Goal: Information Seeking & Learning: Learn about a topic

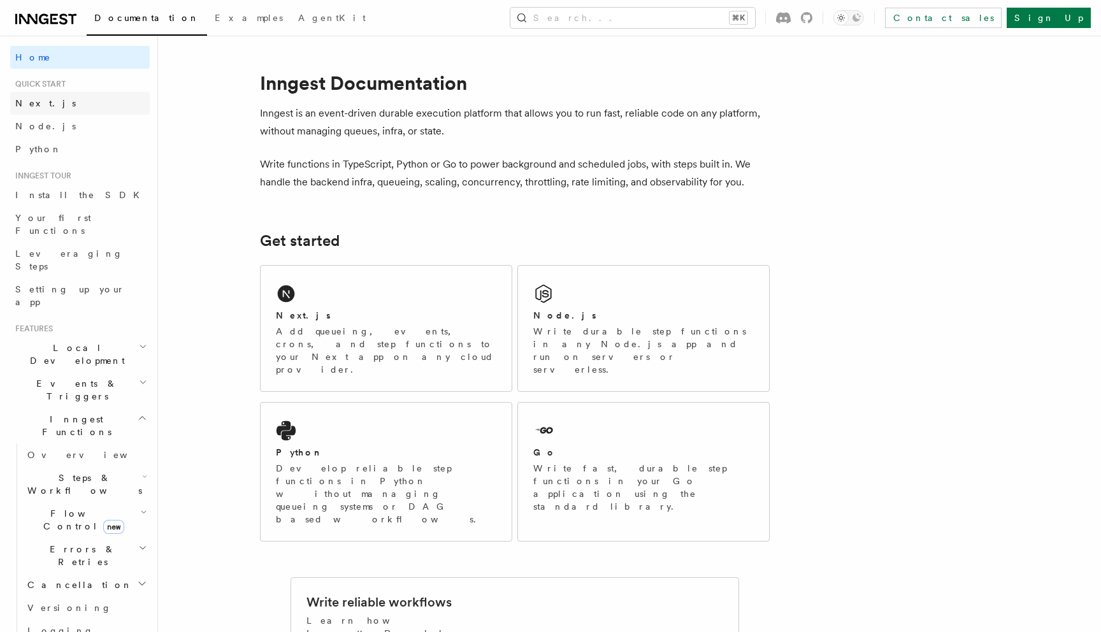
click at [40, 111] on link "Next.js" at bounding box center [79, 103] width 139 height 23
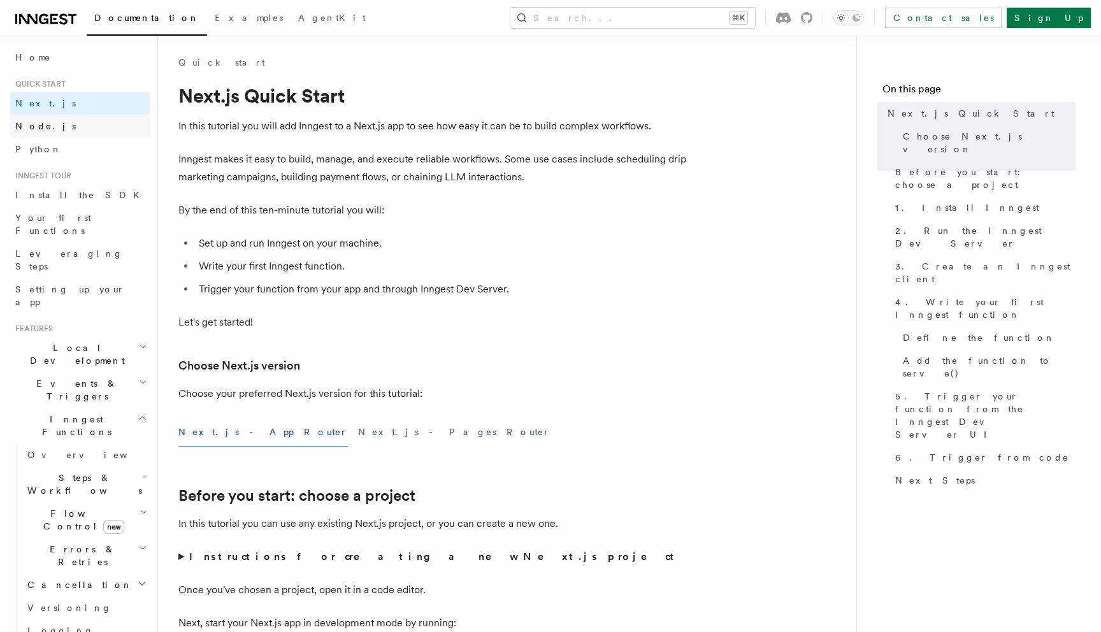
click at [40, 125] on span "Node.js" at bounding box center [45, 126] width 61 height 10
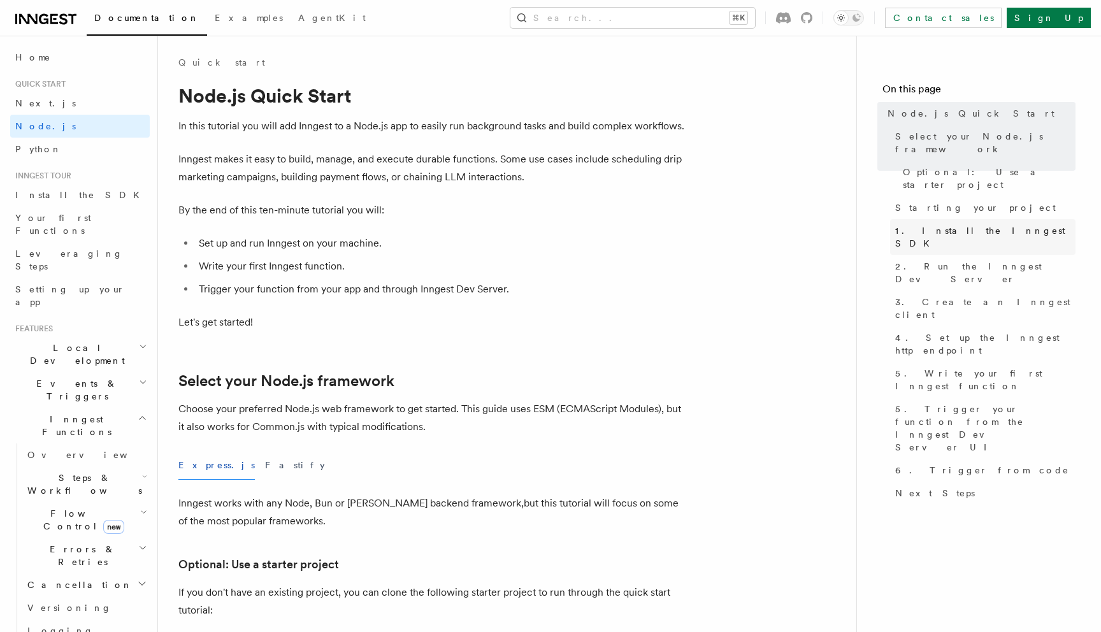
click at [960, 224] on span "1. Install the Inngest SDK" at bounding box center [985, 236] width 180 height 25
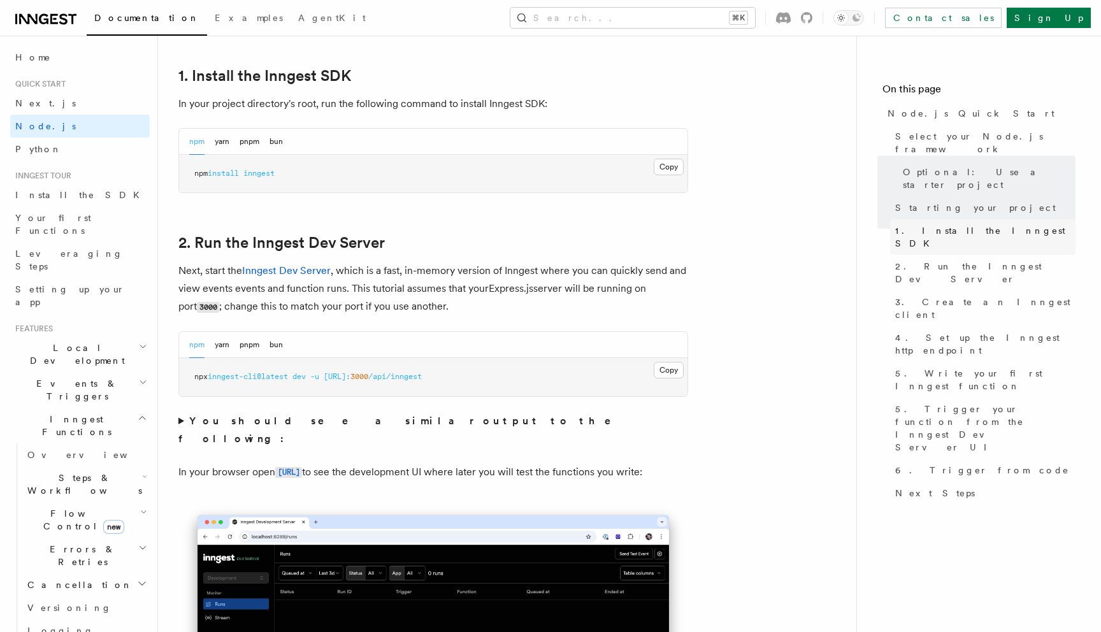
scroll to position [818, 0]
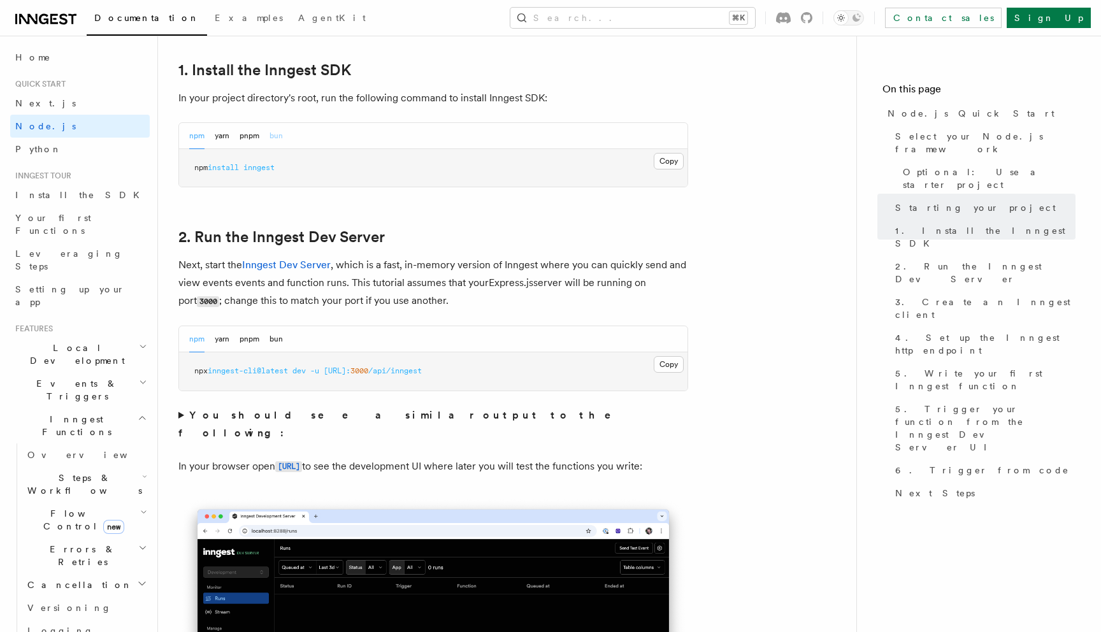
click at [272, 131] on button "bun" at bounding box center [275, 136] width 13 height 26
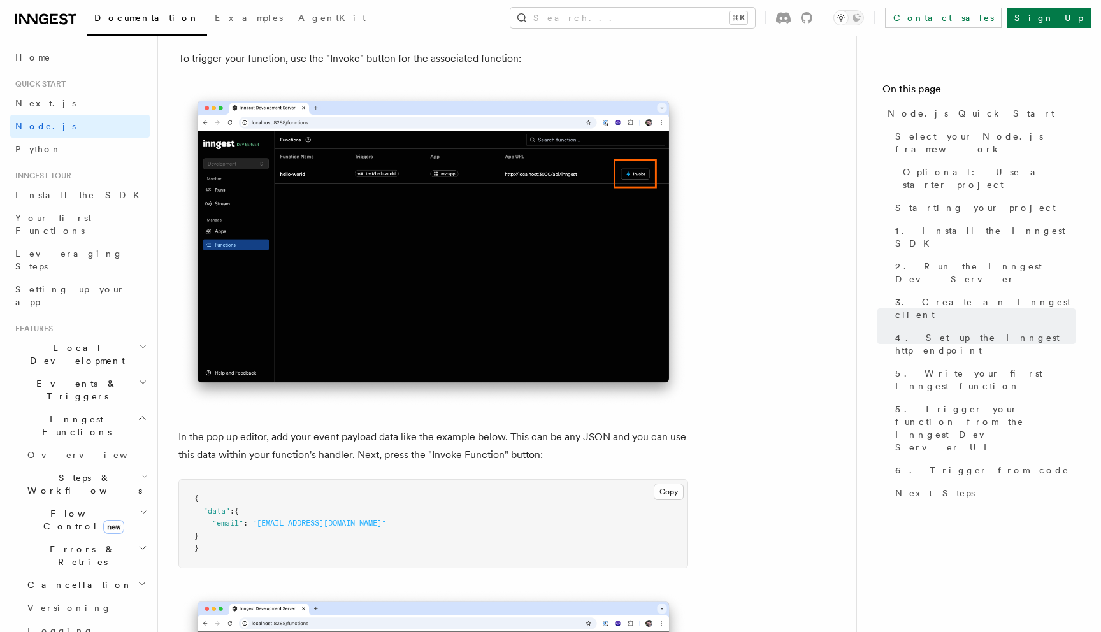
scroll to position [3511, 0]
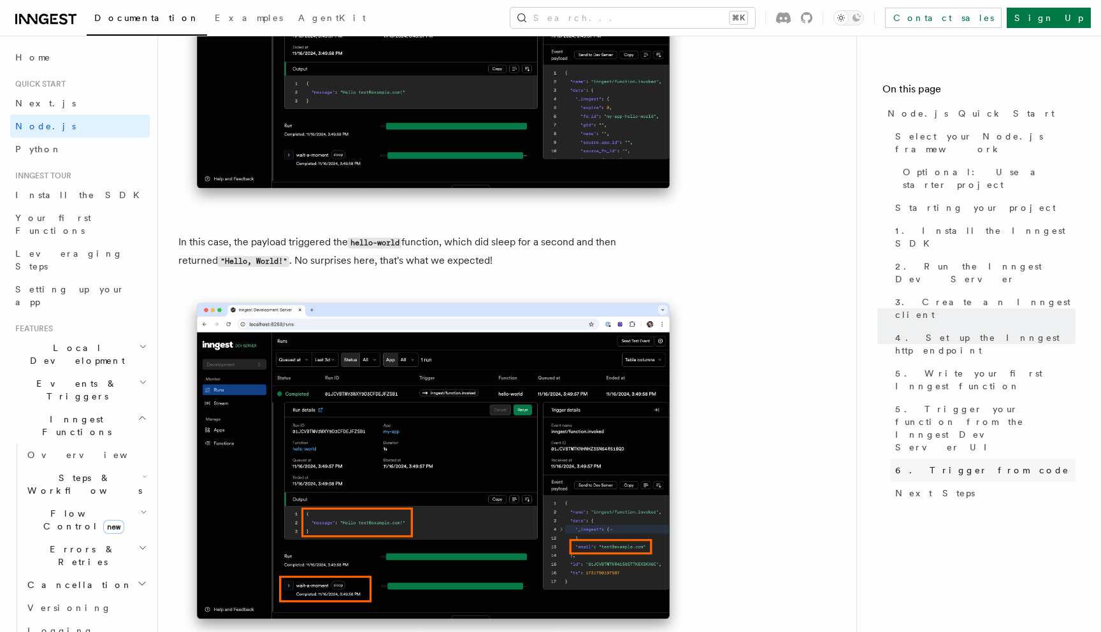
click at [957, 464] on span "6. Trigger from code" at bounding box center [982, 470] width 174 height 13
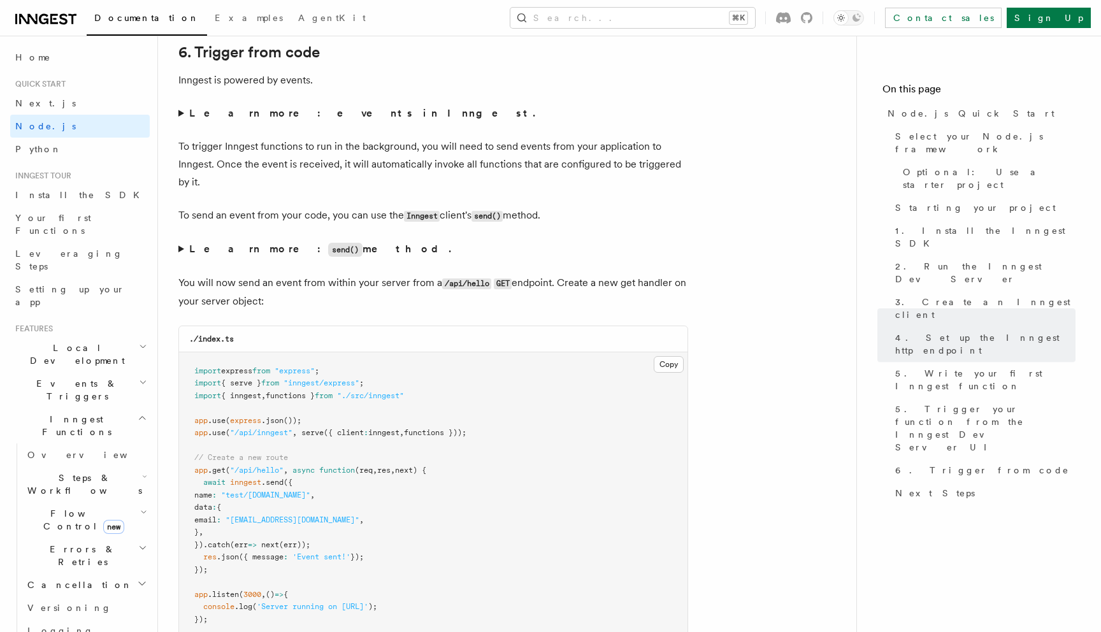
scroll to position [6523, 0]
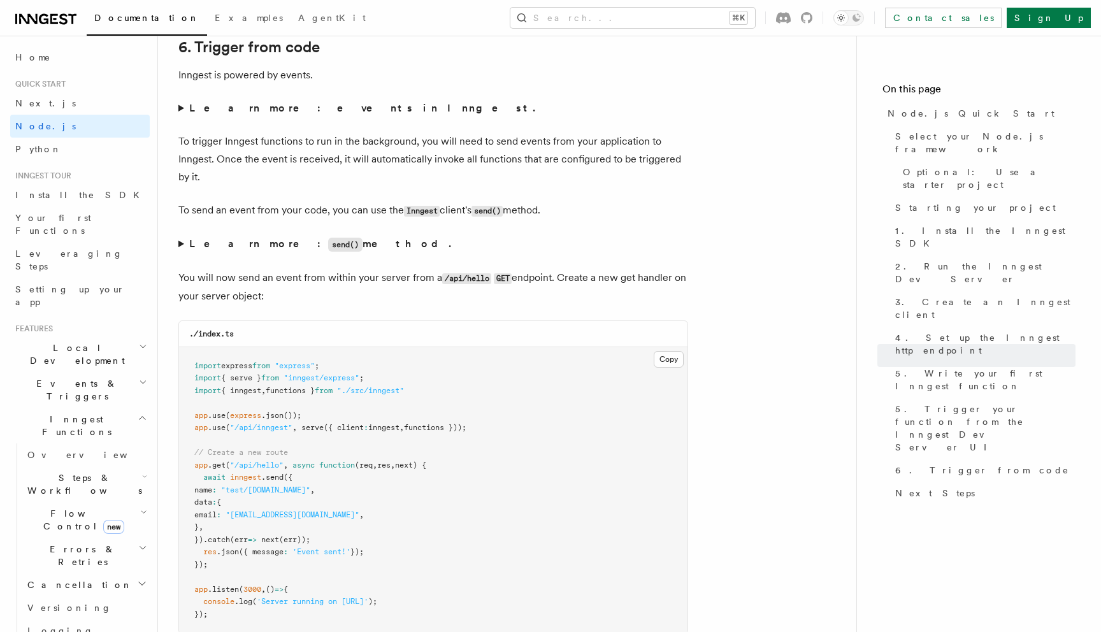
click at [181, 117] on summary "Learn more: events in Inngest." at bounding box center [433, 108] width 510 height 18
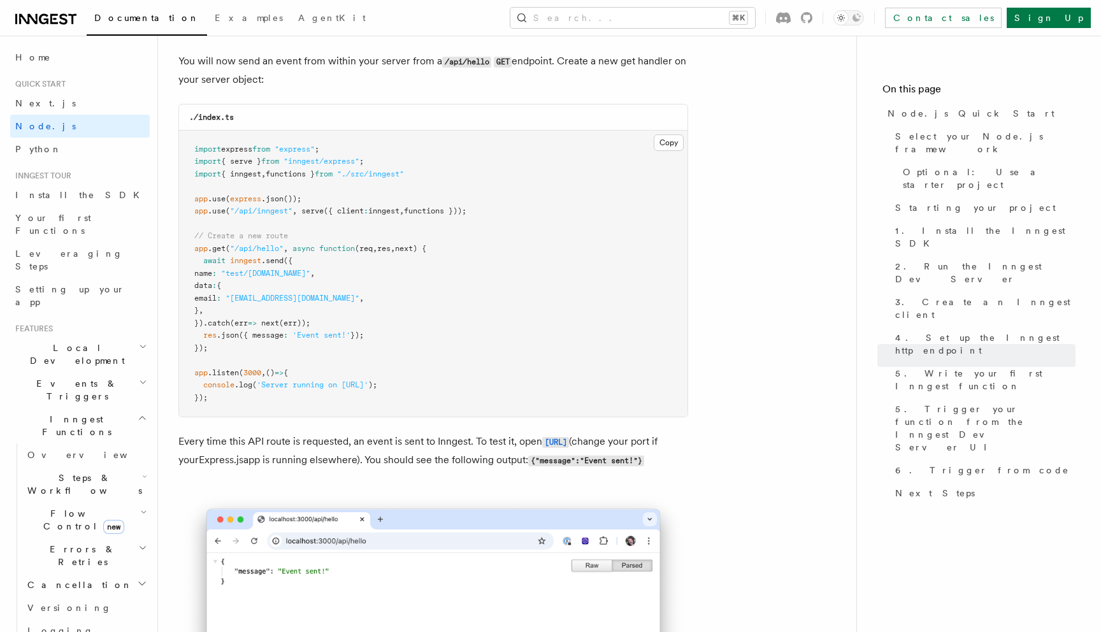
scroll to position [6851, 0]
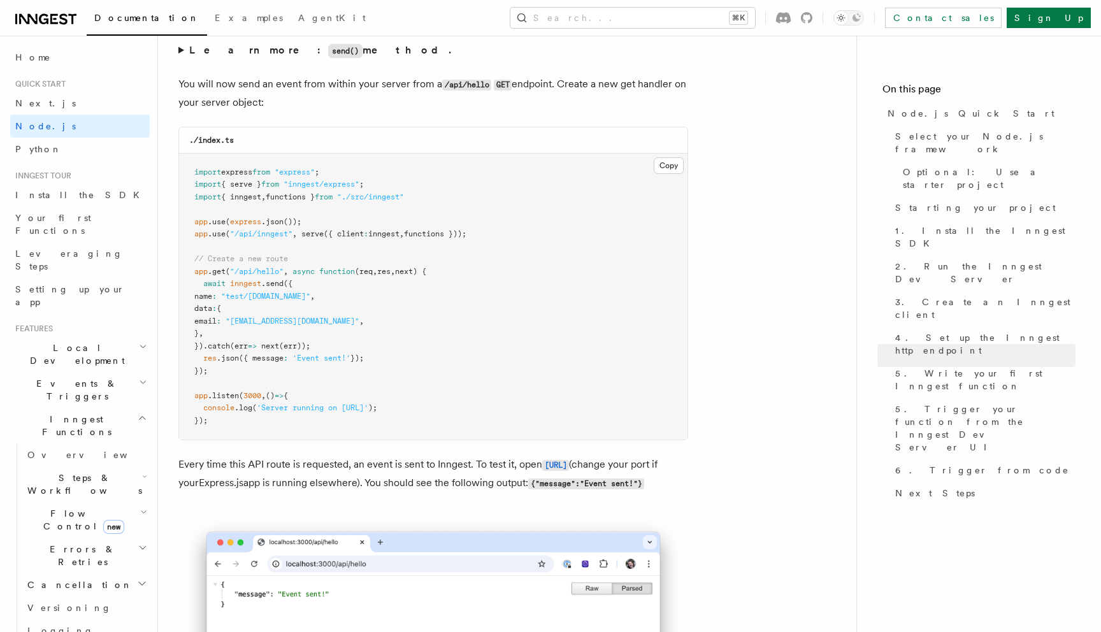
click at [180, 60] on summary "Learn more: send() method." at bounding box center [433, 50] width 510 height 18
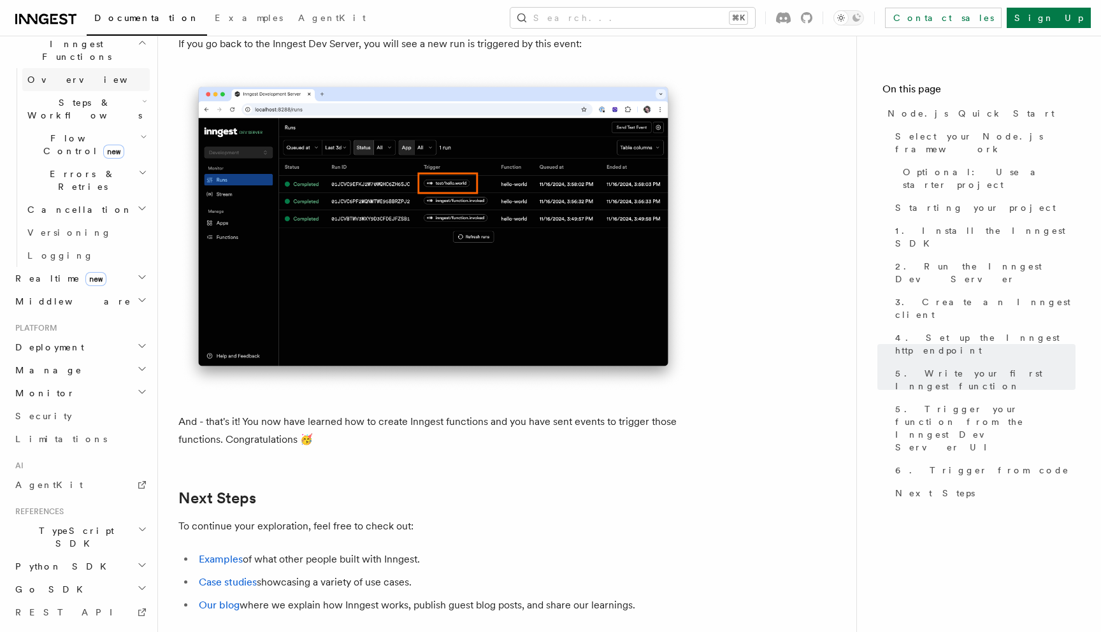
scroll to position [387, 0]
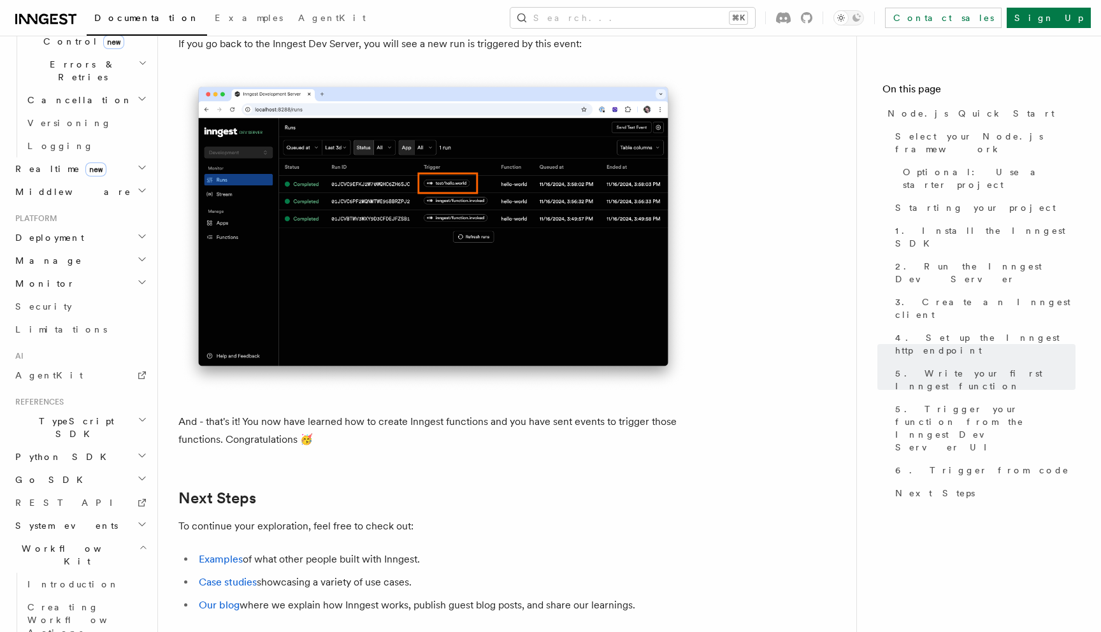
scroll to position [502, 0]
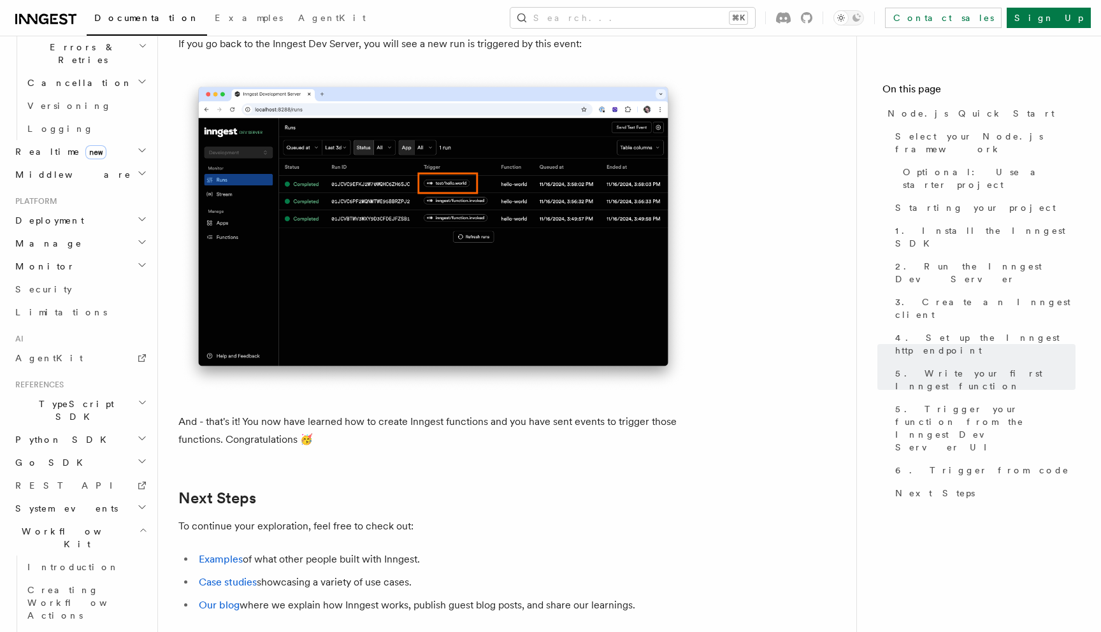
click at [92, 520] on h2 "Workflow Kit" at bounding box center [79, 538] width 139 height 36
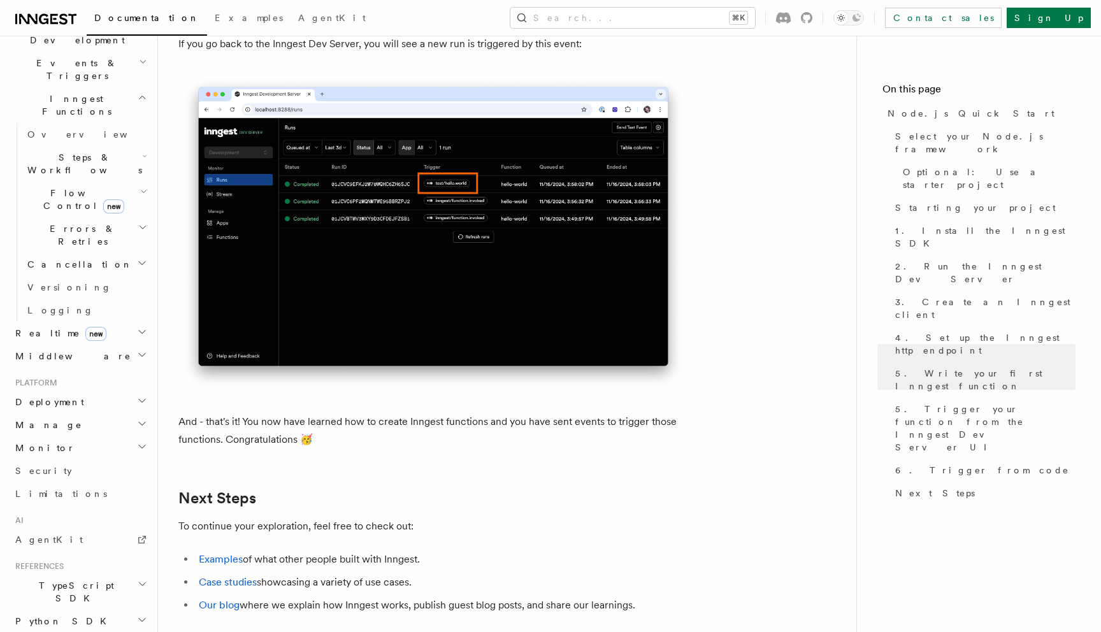
scroll to position [318, 0]
click at [75, 392] on h2 "Deployment" at bounding box center [79, 403] width 139 height 23
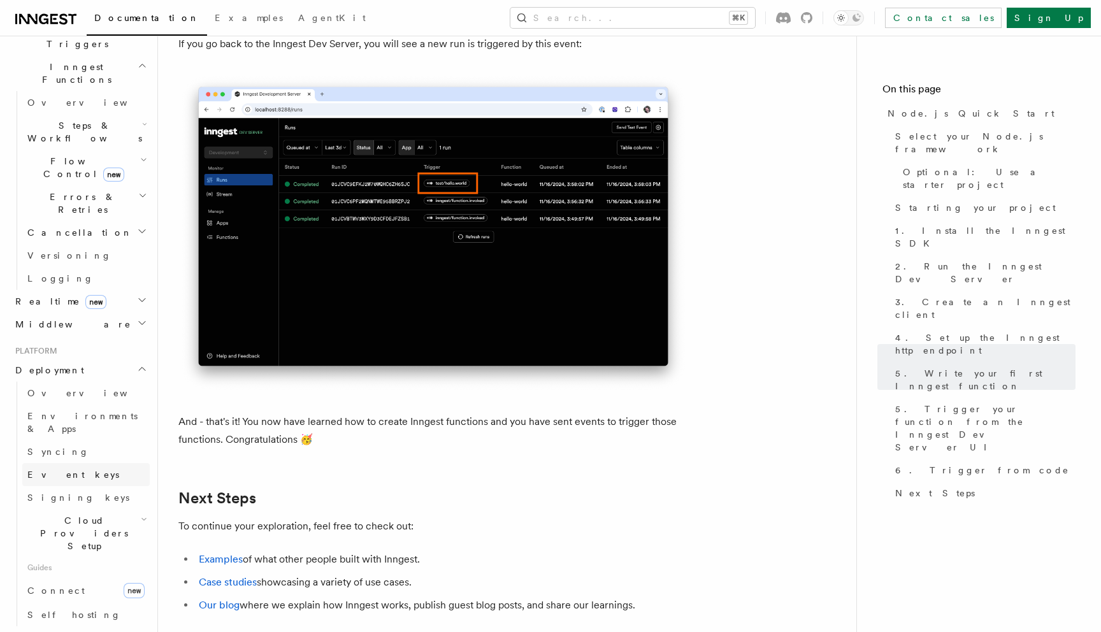
scroll to position [355, 0]
click at [91, 511] on span "Cloud Providers Setup" at bounding box center [81, 530] width 118 height 38
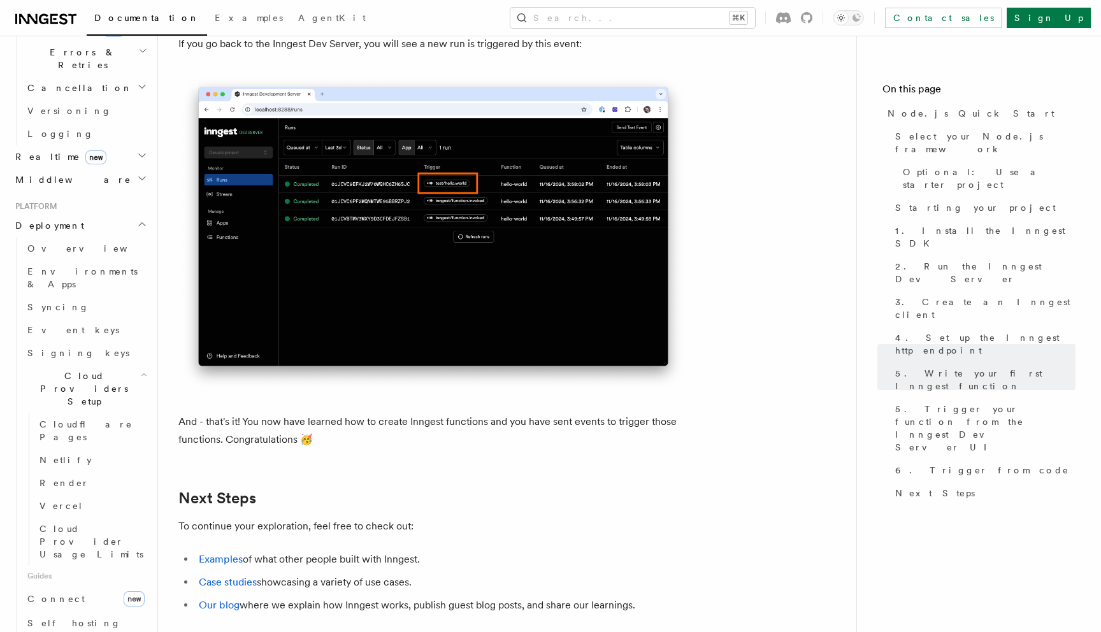
scroll to position [504, 0]
click at [75, 604] on link "Self hosting" at bounding box center [85, 615] width 127 height 23
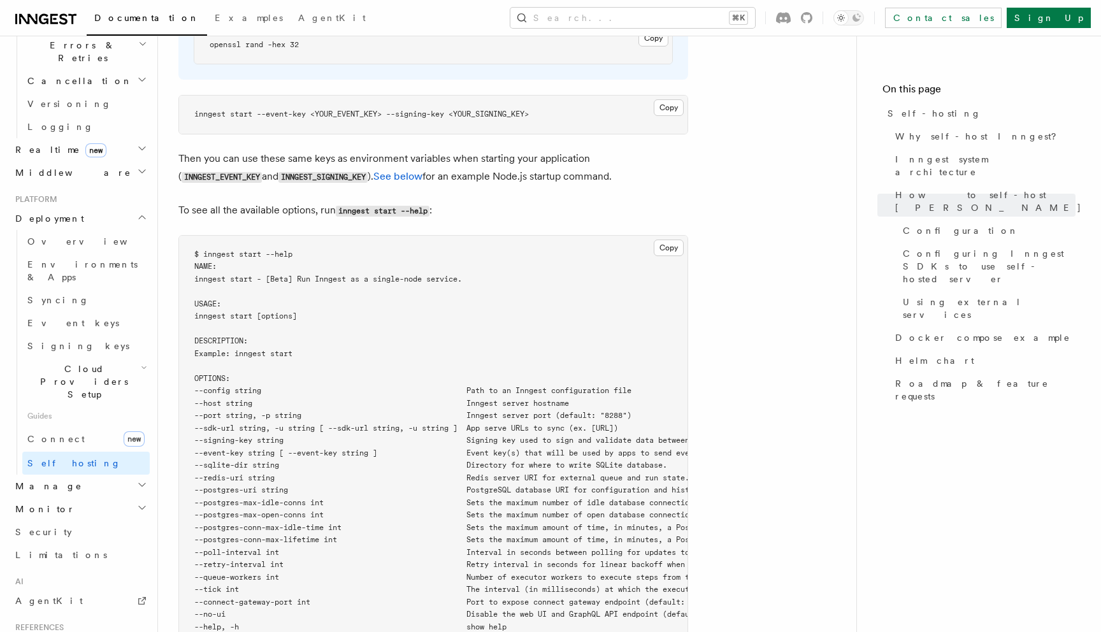
scroll to position [2035, 0]
click at [58, 548] on span "Limitations" at bounding box center [61, 554] width 92 height 13
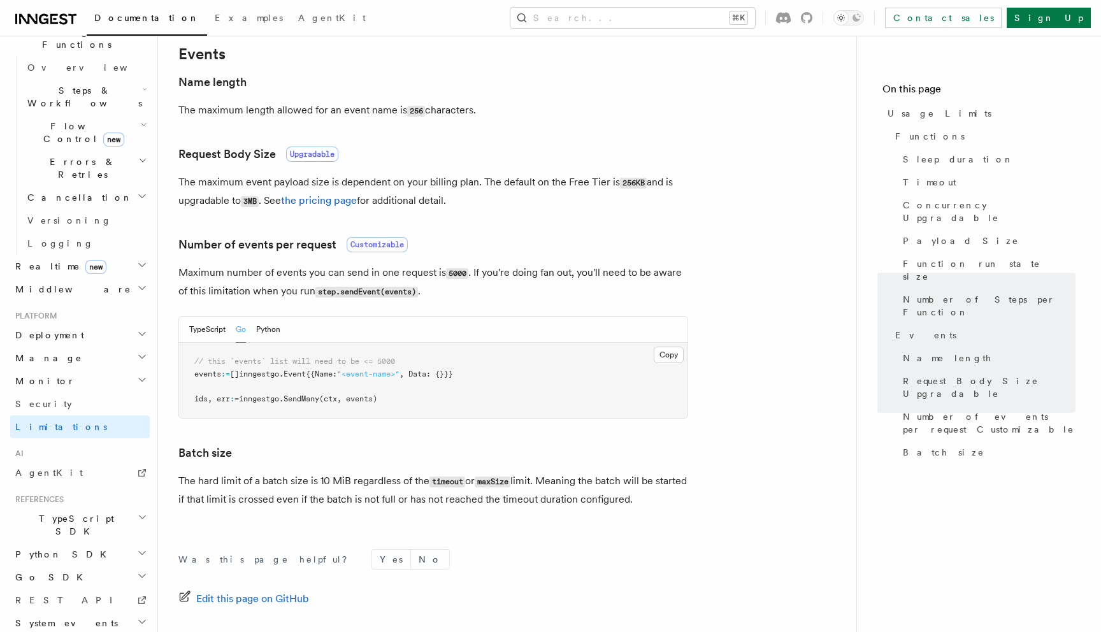
scroll to position [1025, 0]
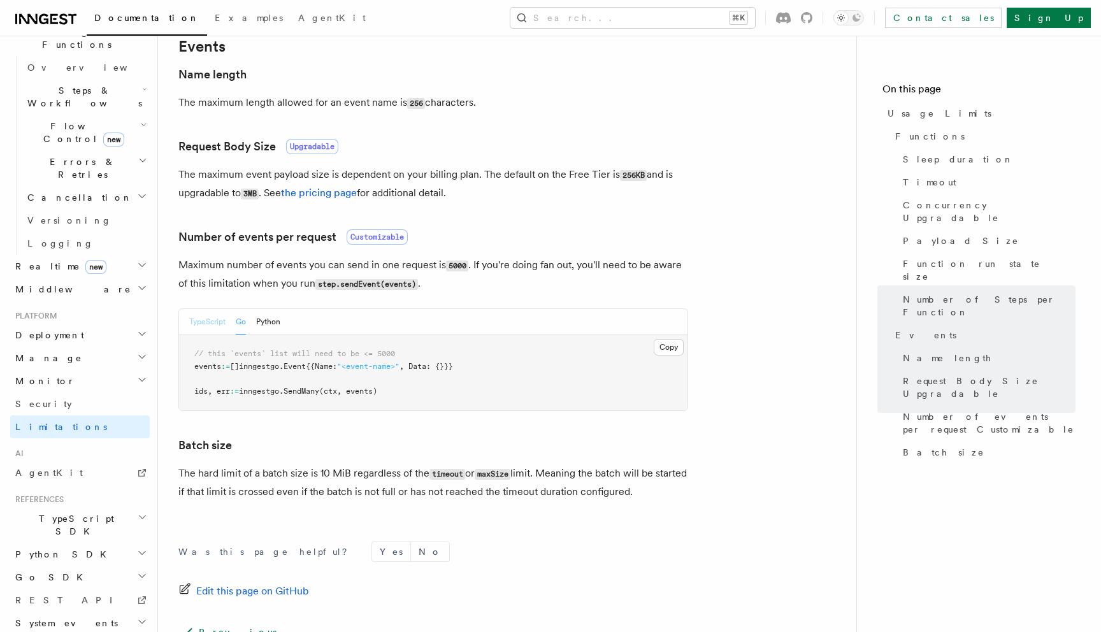
click at [200, 322] on button "TypeScript" at bounding box center [207, 322] width 36 height 26
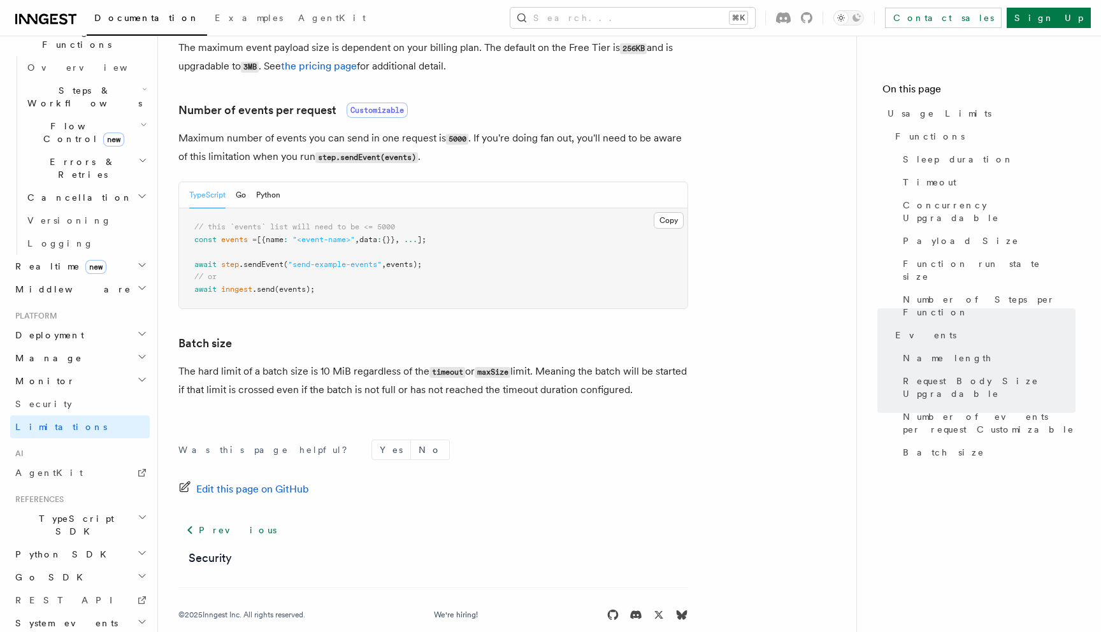
scroll to position [1176, 0]
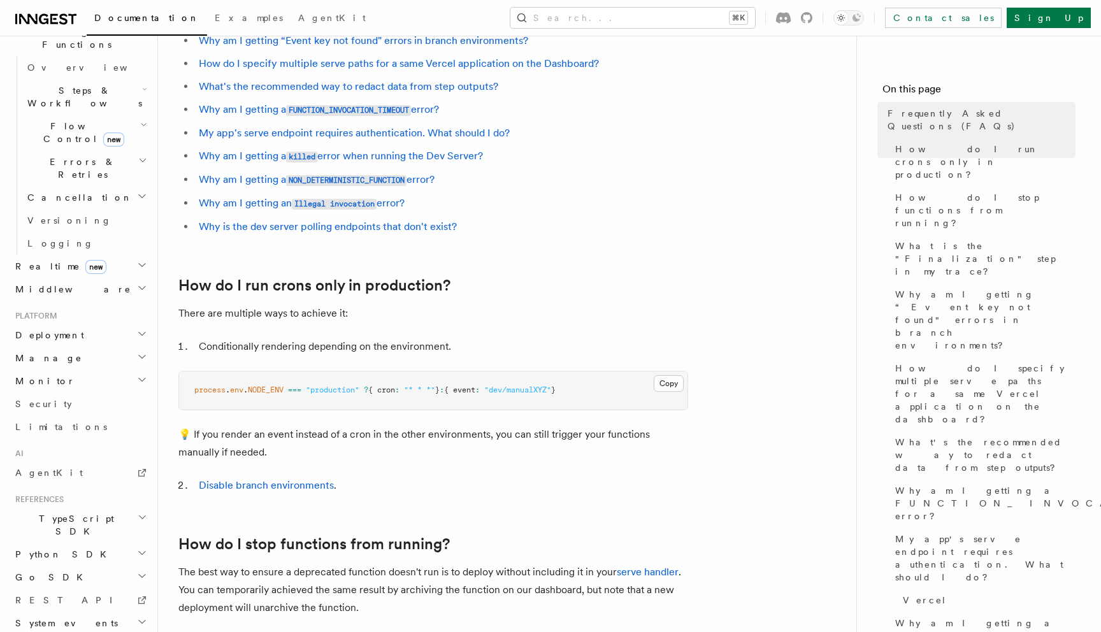
scroll to position [161, 0]
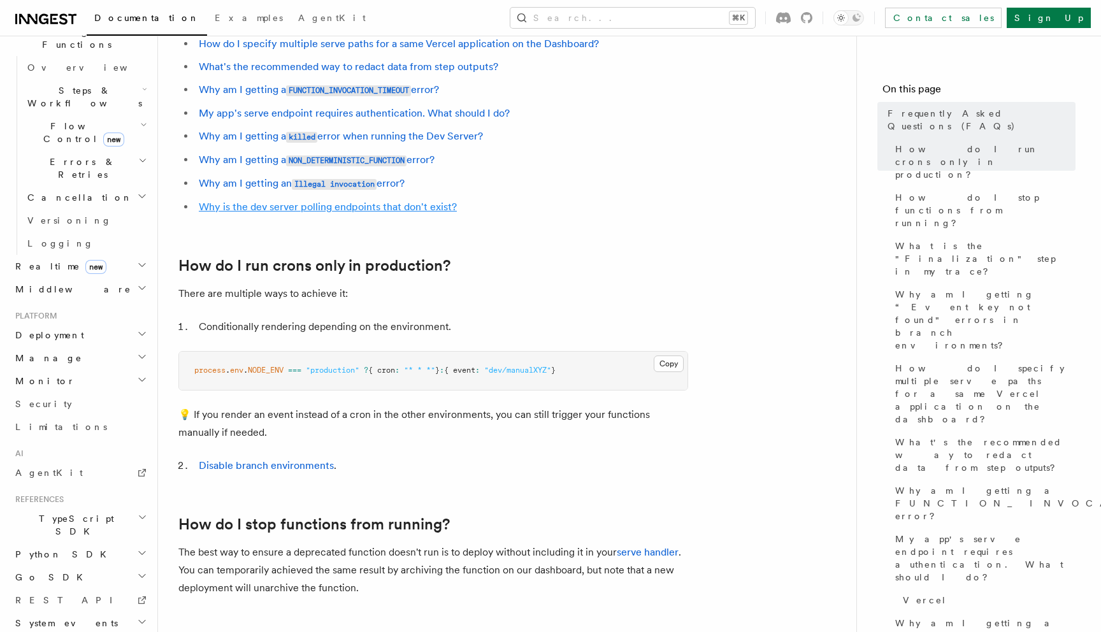
click at [377, 212] on link "Why is the dev server polling endpoints that don't exist?" at bounding box center [328, 207] width 258 height 12
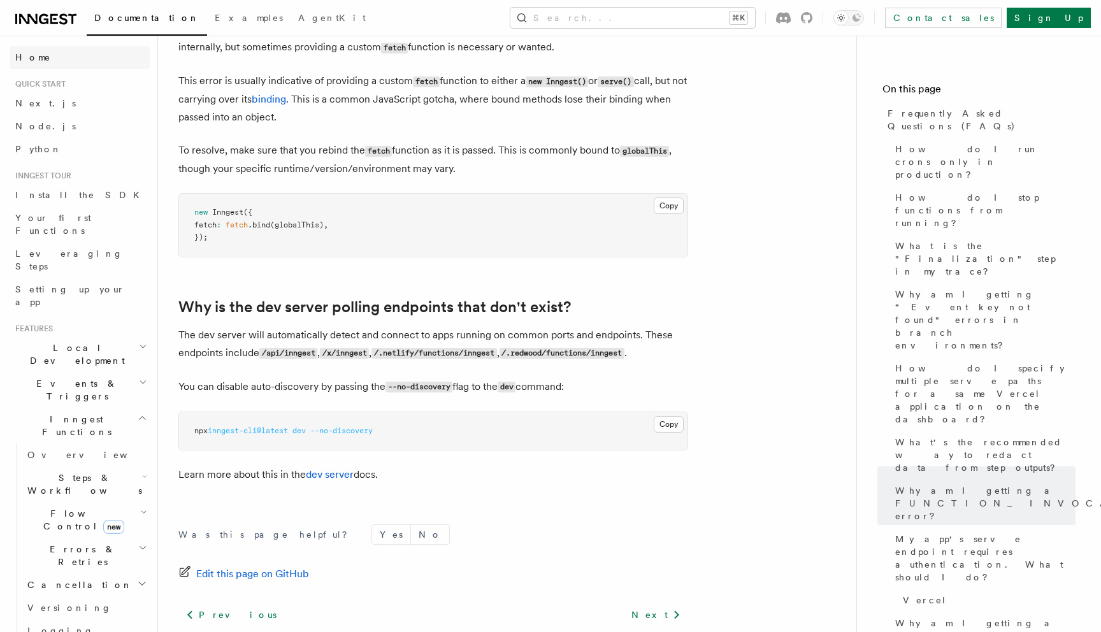
click at [61, 59] on link "Home" at bounding box center [79, 57] width 139 height 23
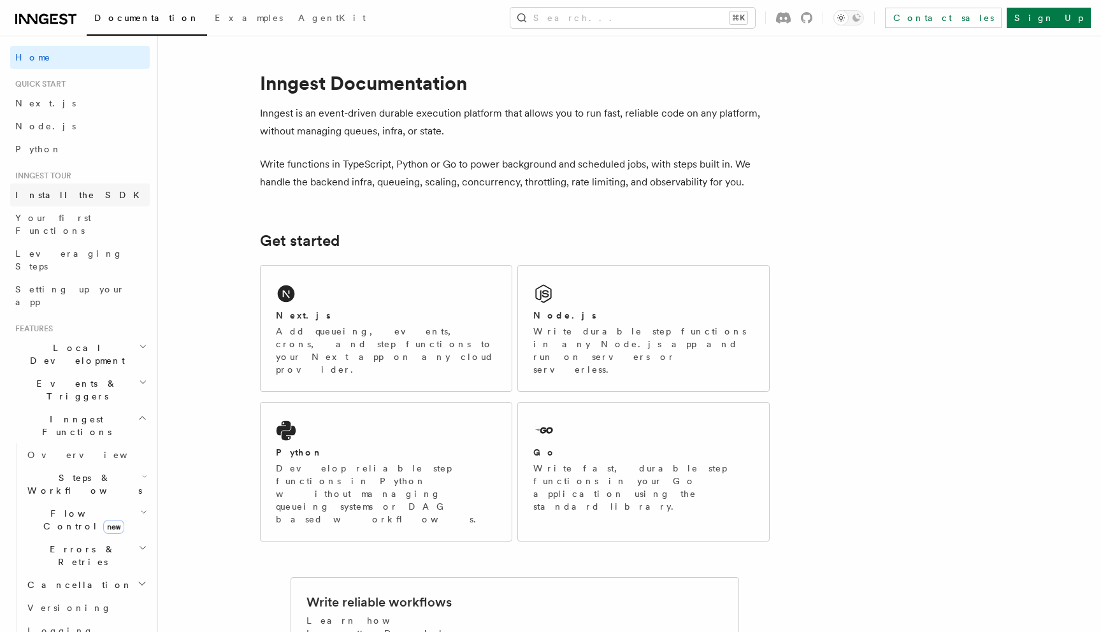
click at [73, 197] on span "Install the SDK" at bounding box center [81, 195] width 132 height 10
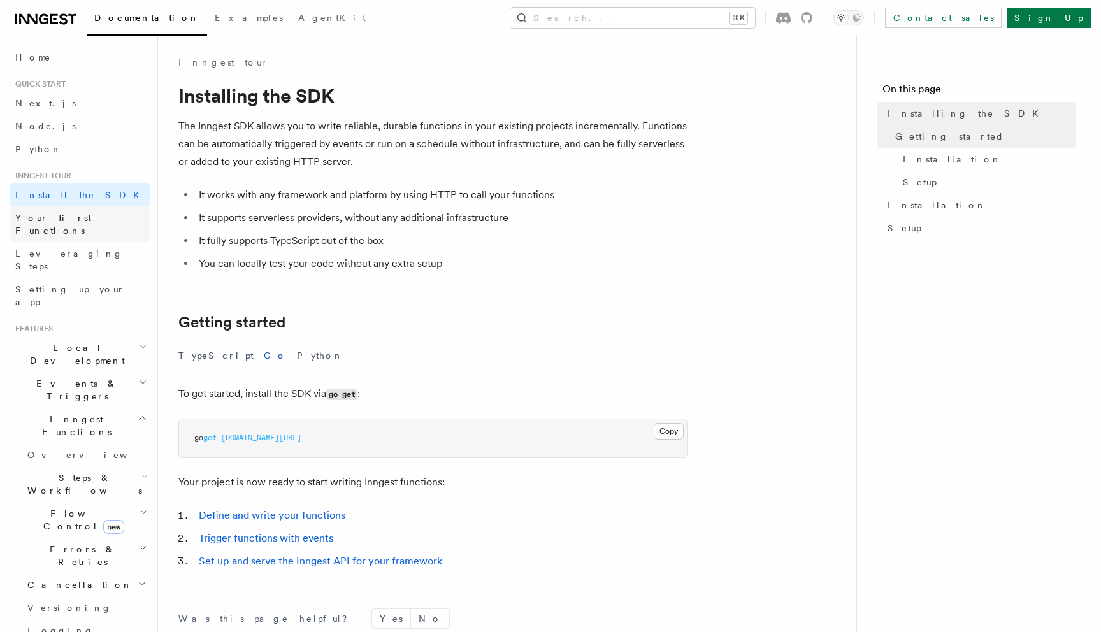
click at [78, 217] on span "Your first Functions" at bounding box center [53, 224] width 76 height 23
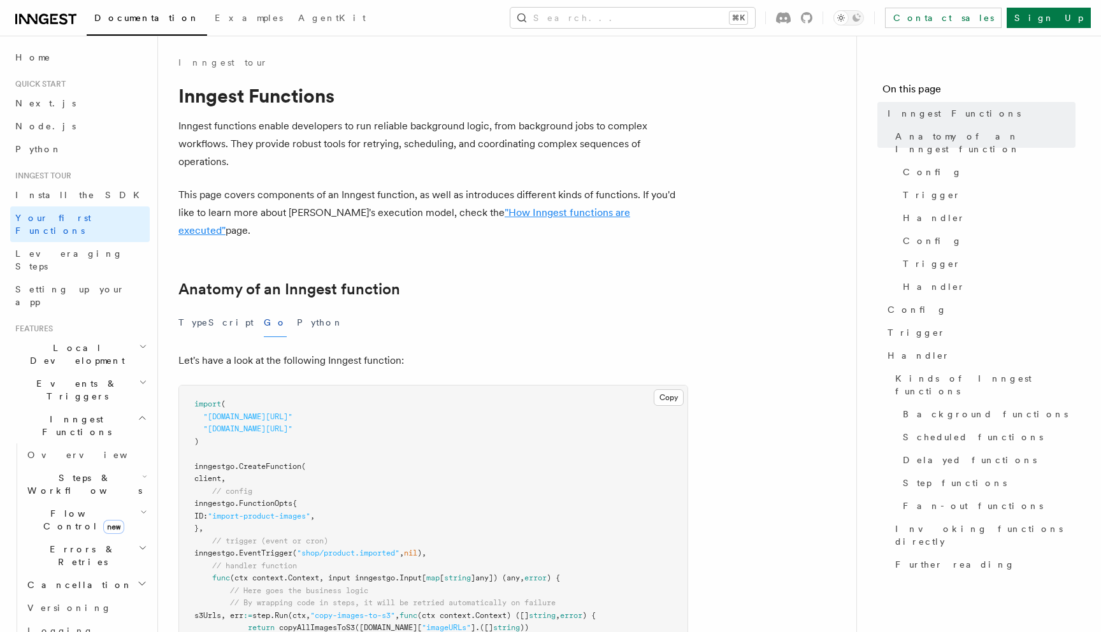
click at [543, 212] on link ""How Inngest functions are executed"" at bounding box center [404, 221] width 452 height 30
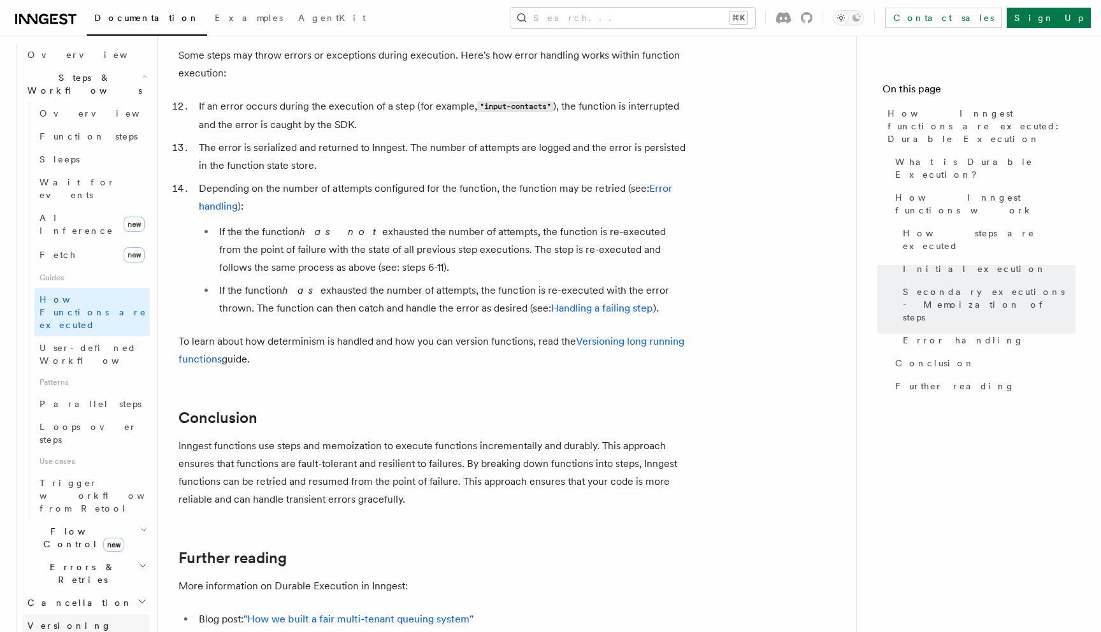
scroll to position [421, 0]
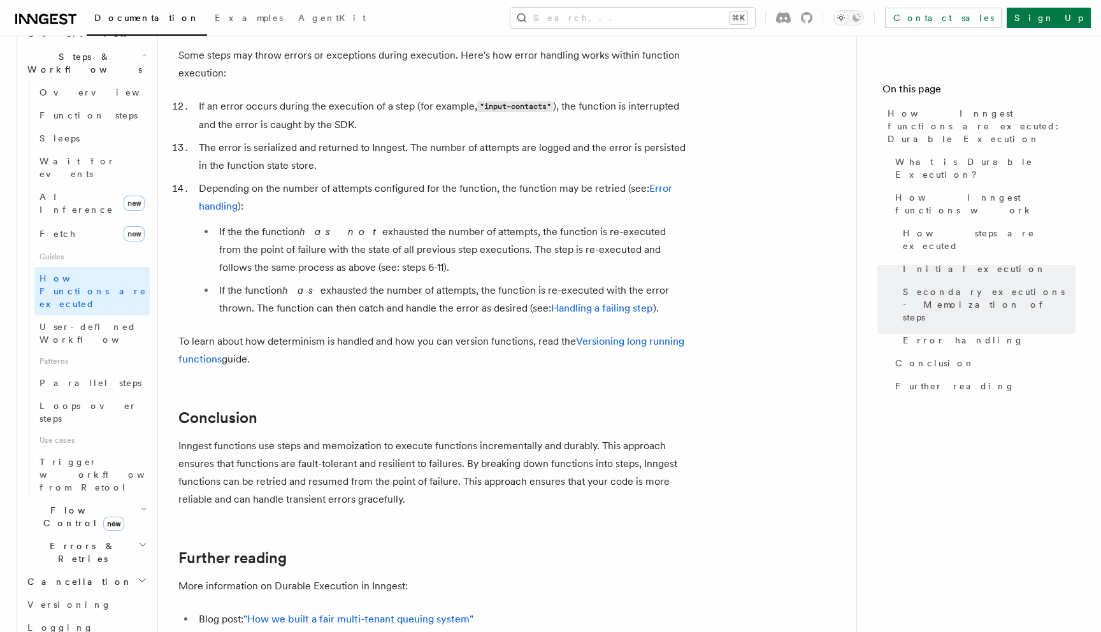
click at [132, 499] on h2 "Flow Control new" at bounding box center [85, 517] width 127 height 36
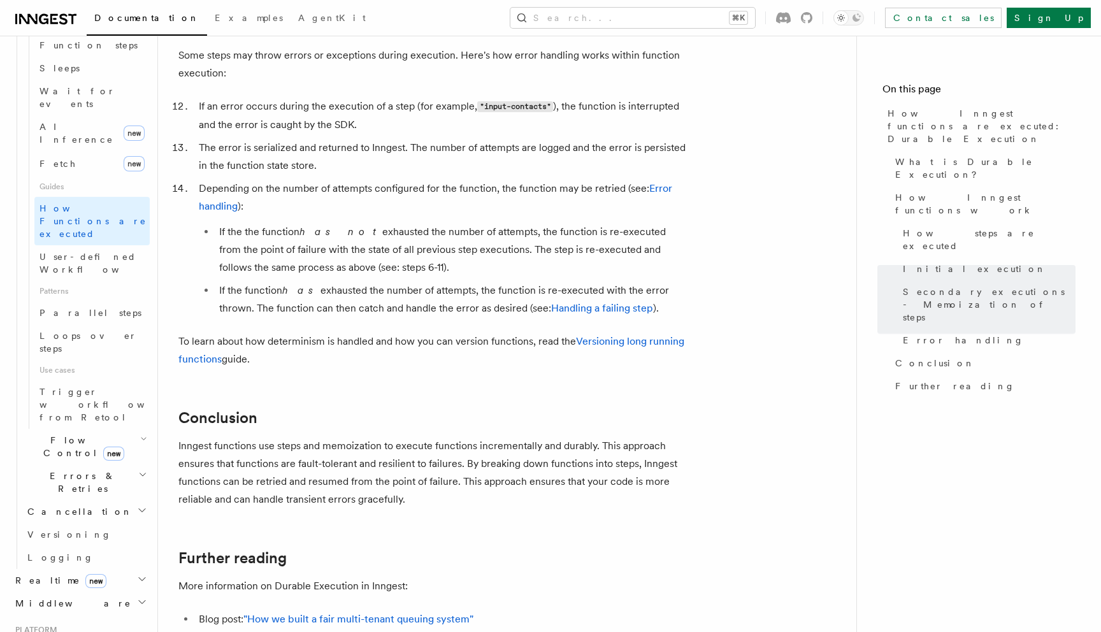
scroll to position [501, 0]
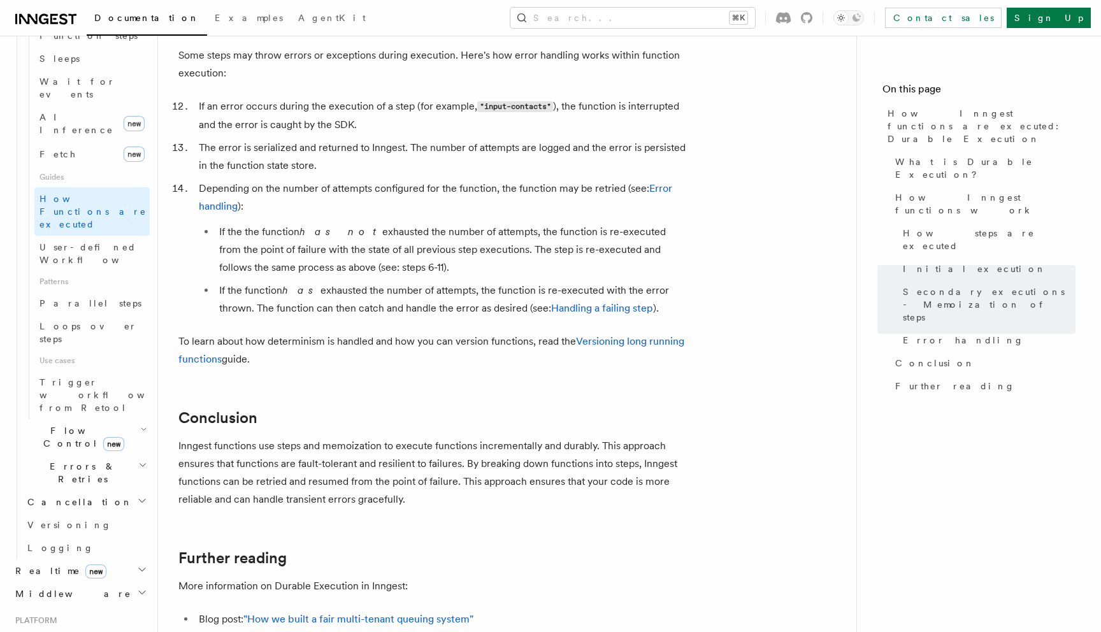
click at [106, 455] on h2 "Errors & Retries" at bounding box center [85, 473] width 127 height 36
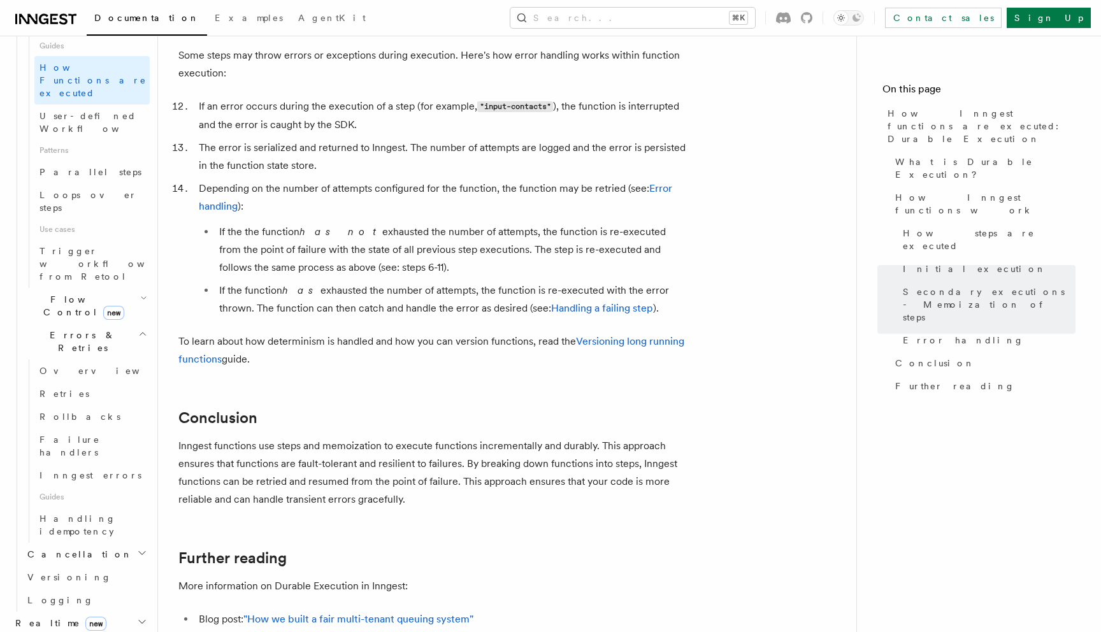
scroll to position [657, 0]
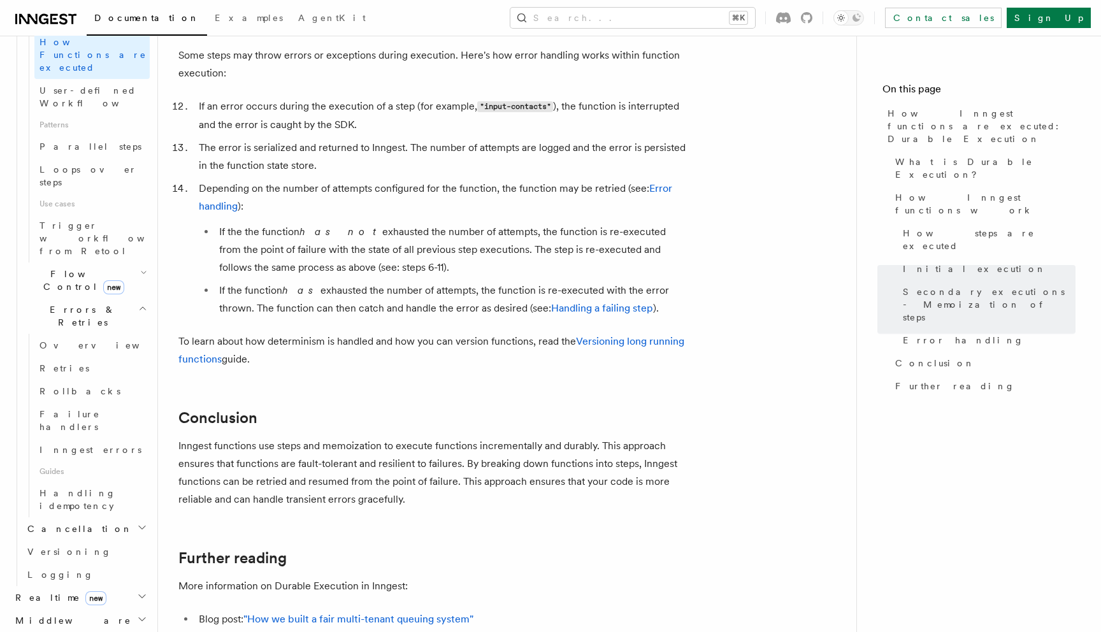
click at [105, 586] on h2 "Realtime new" at bounding box center [79, 597] width 139 height 23
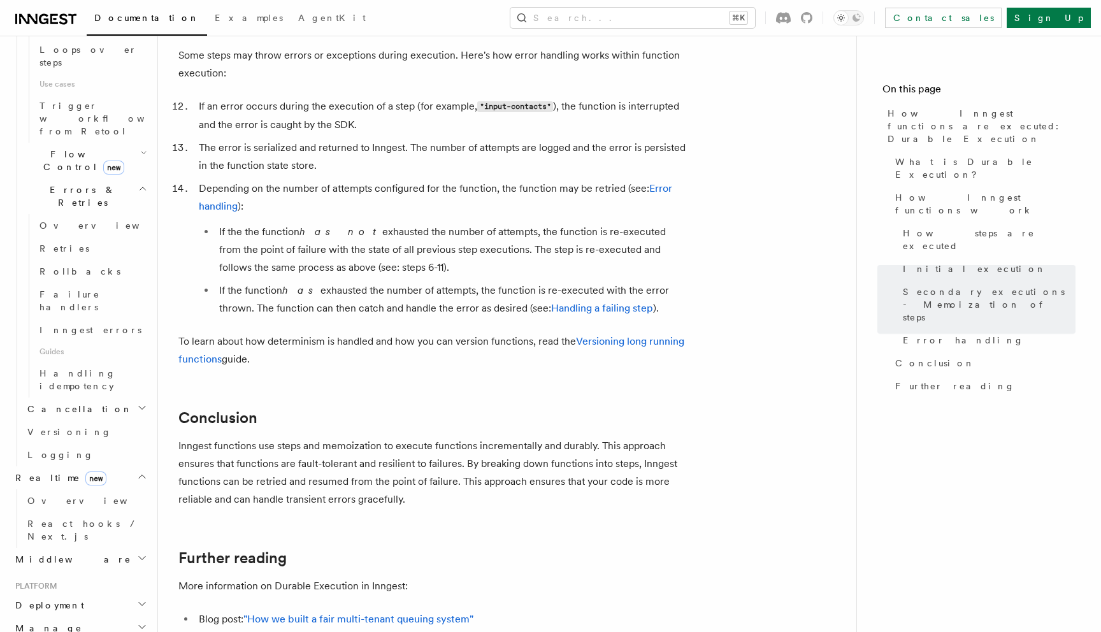
scroll to position [788, 0]
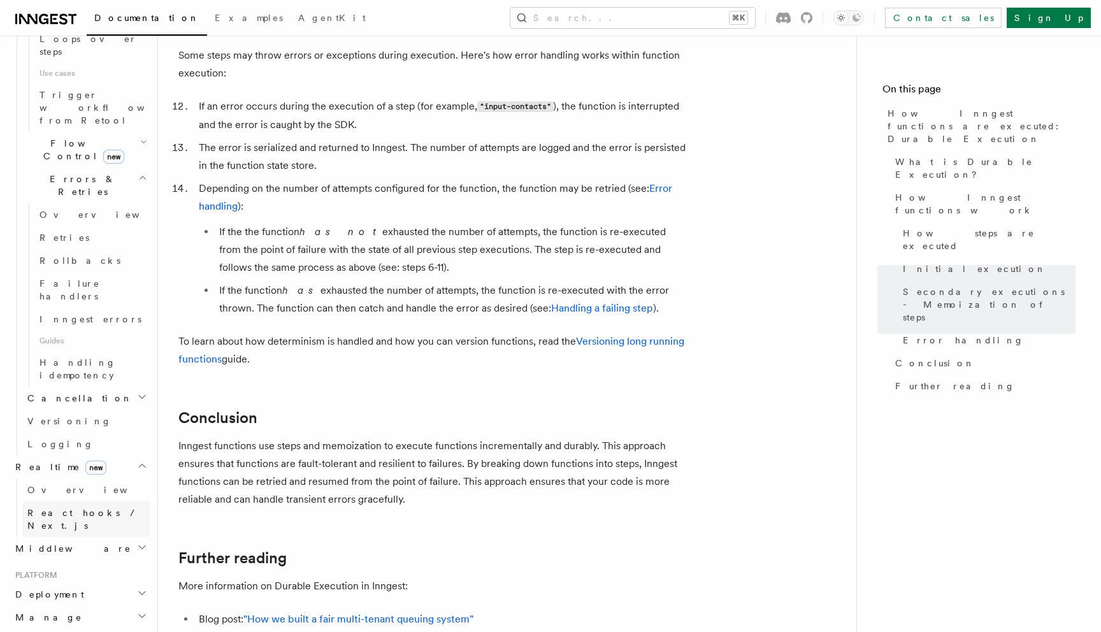
click at [73, 508] on span "React hooks / Next.js" at bounding box center [83, 519] width 113 height 23
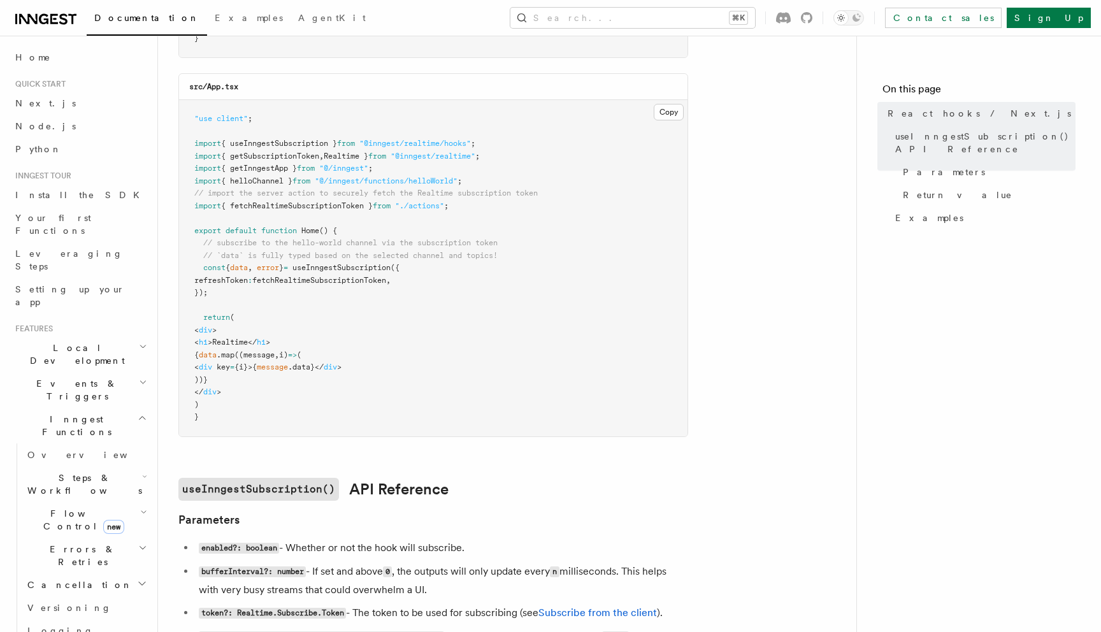
click at [64, 507] on span "Flow Control new" at bounding box center [81, 519] width 118 height 25
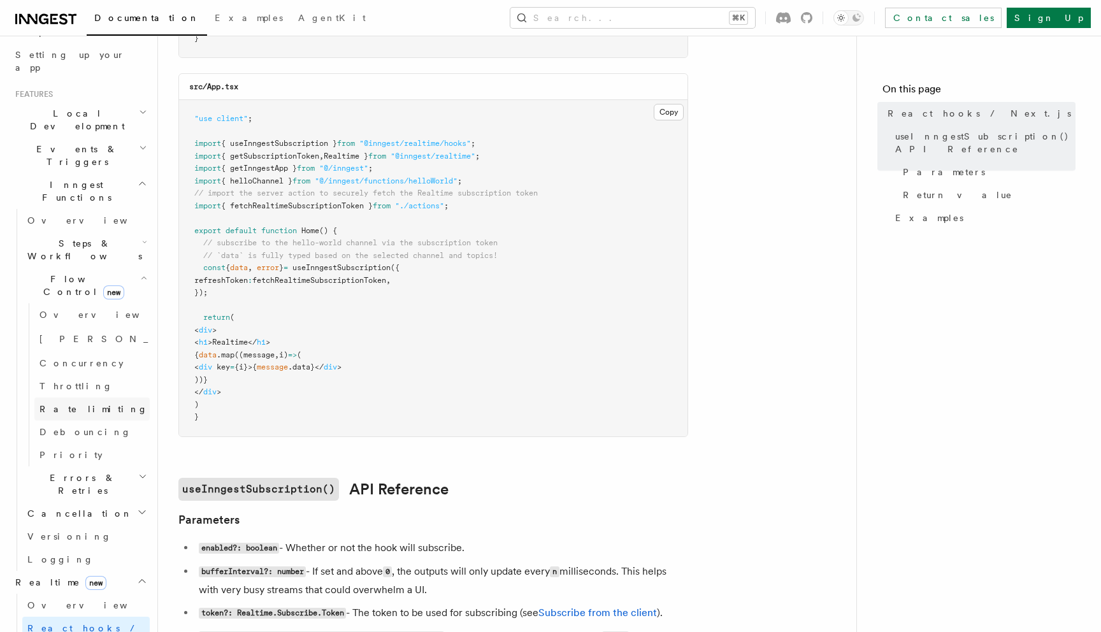
scroll to position [235, 0]
click at [68, 236] on span "Steps & Workflows" at bounding box center [82, 248] width 120 height 25
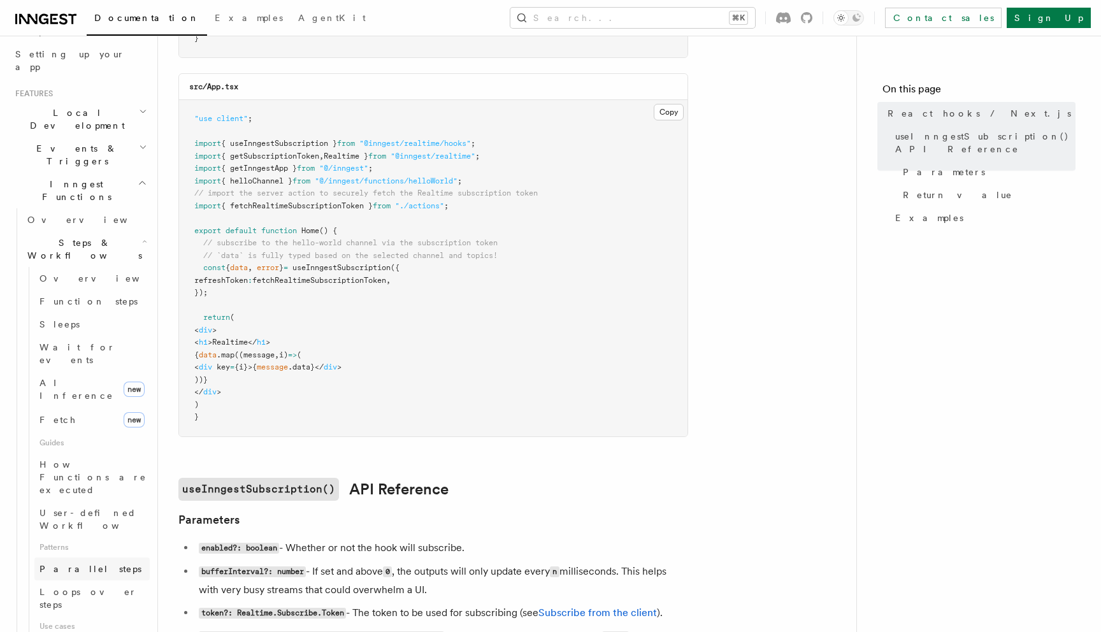
click at [81, 562] on span "Parallel steps" at bounding box center [90, 568] width 102 height 13
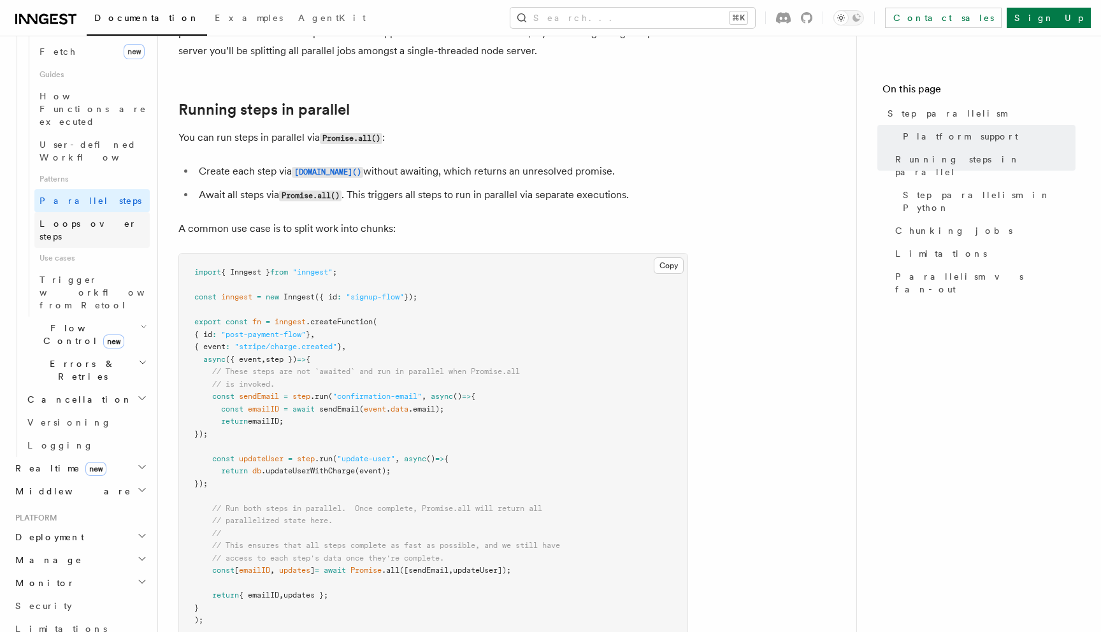
scroll to position [601, 0]
click at [86, 527] on h2 "Deployment" at bounding box center [79, 538] width 139 height 23
click at [84, 550] on link "Overview" at bounding box center [85, 561] width 127 height 23
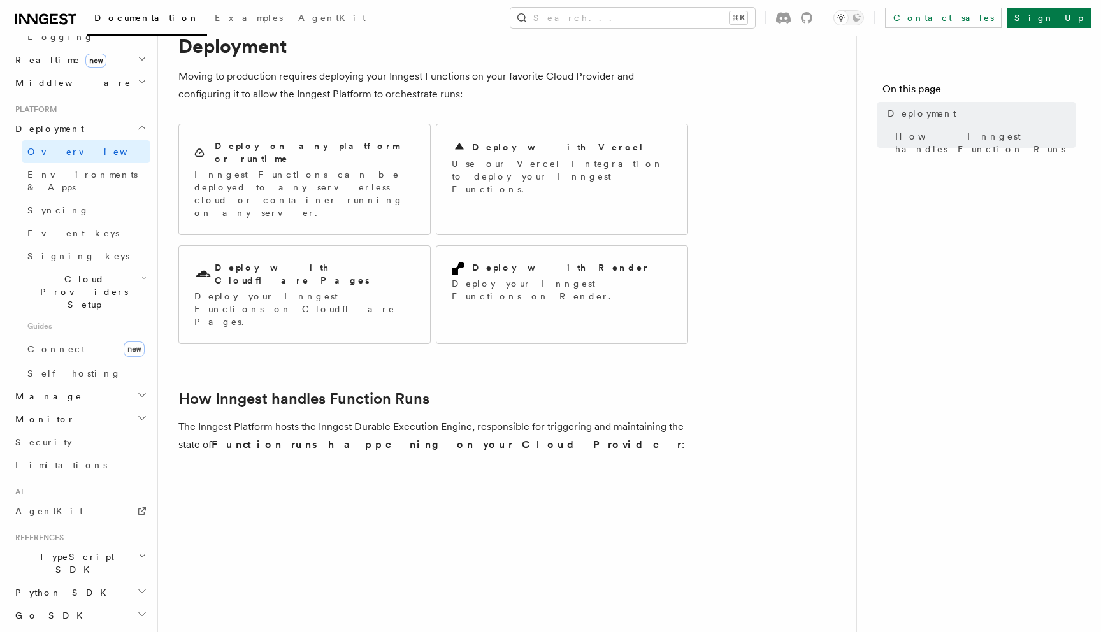
scroll to position [51, 0]
click at [331, 172] on p "Inngest Functions can be deployed to any serverless cloud or container running …" at bounding box center [304, 192] width 220 height 51
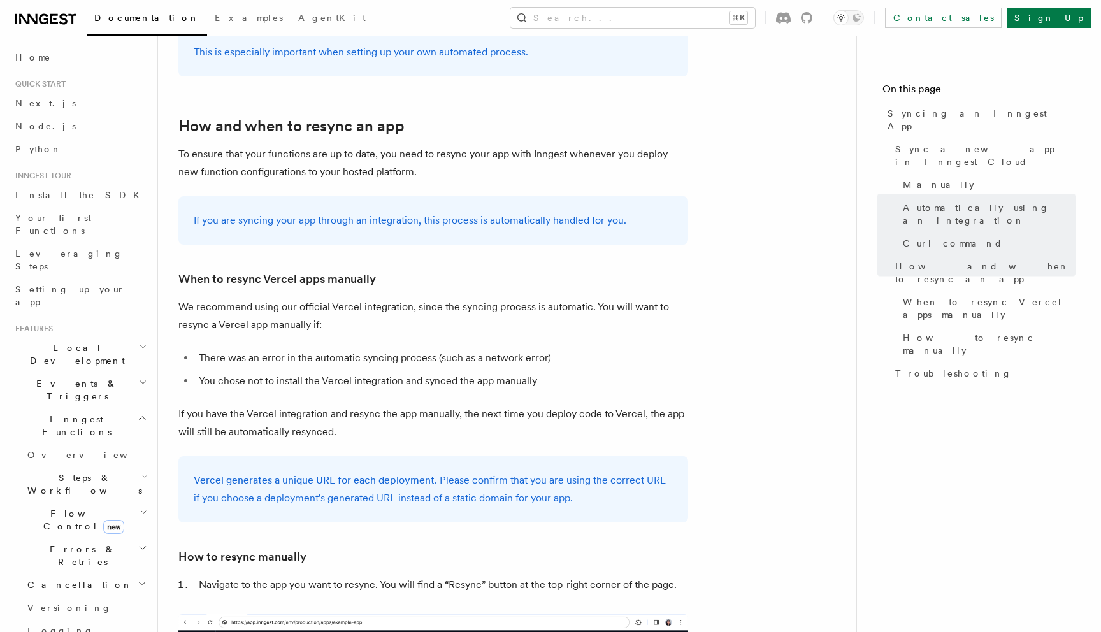
scroll to position [2174, 0]
